Goal: Information Seeking & Learning: Learn about a topic

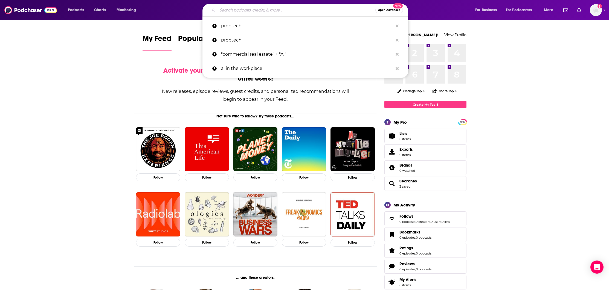
click at [297, 8] on input "Search podcasts, credits, & more..." at bounding box center [296, 10] width 158 height 9
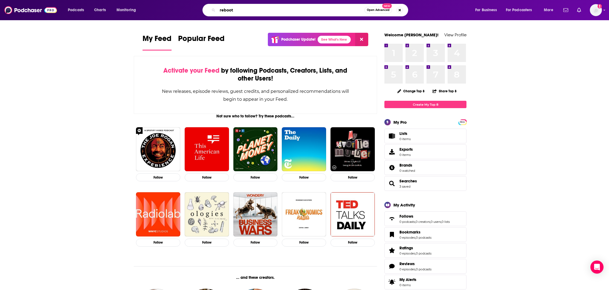
type input "reboot"
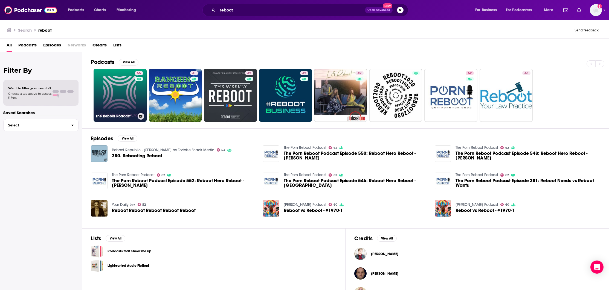
click at [130, 87] on link "55 The Reboot Podcast" at bounding box center [120, 95] width 53 height 53
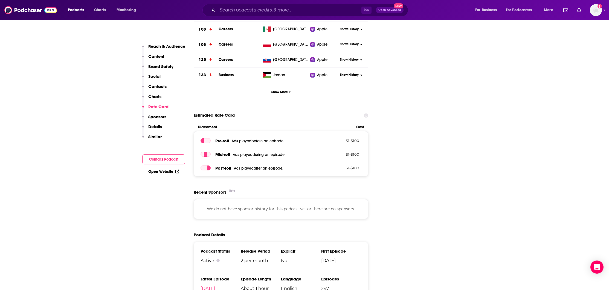
scroll to position [885, 0]
